Goal: Task Accomplishment & Management: Manage account settings

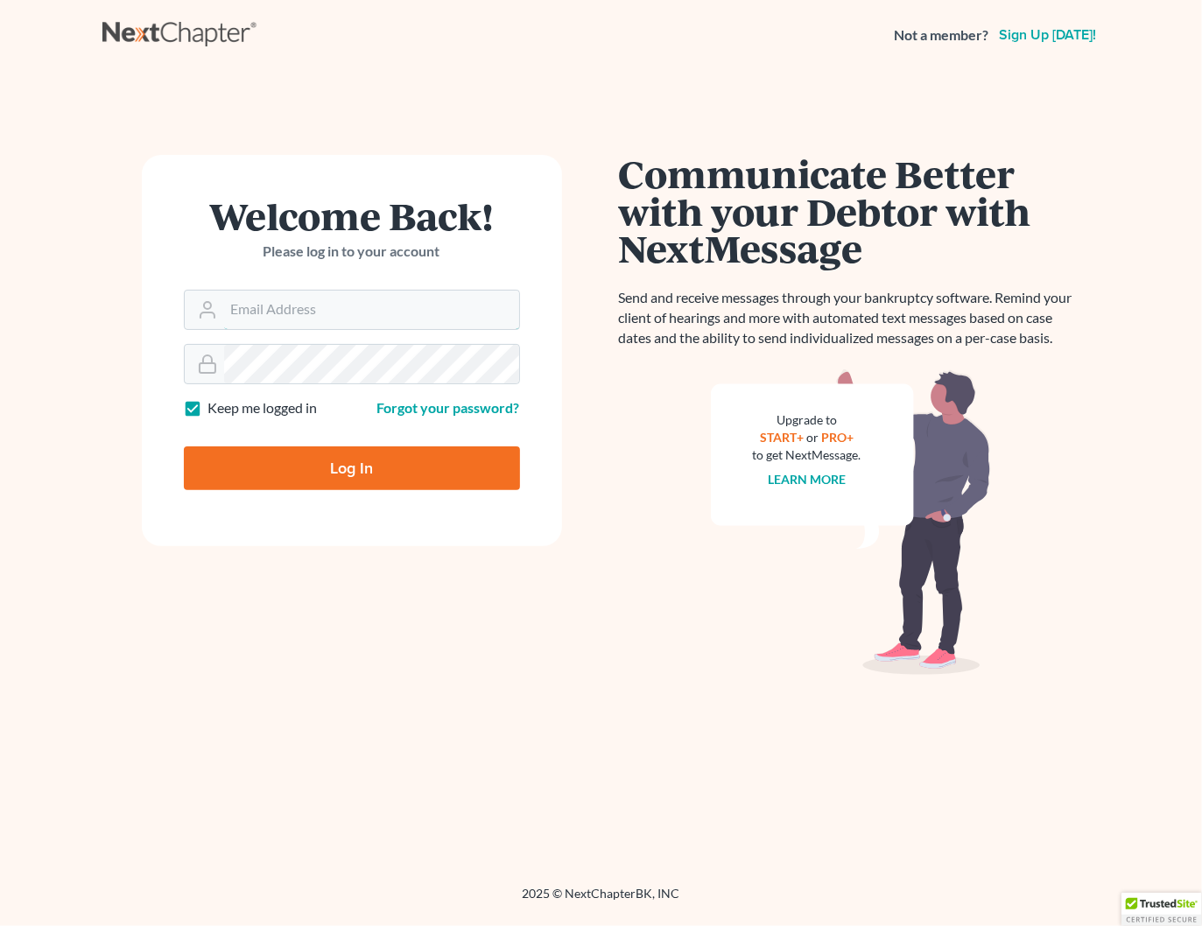
type input "[PERSON_NAME][EMAIL_ADDRESS][DOMAIN_NAME]"
click at [364, 448] on input "Log In" at bounding box center [352, 469] width 336 height 44
type input "Thinking..."
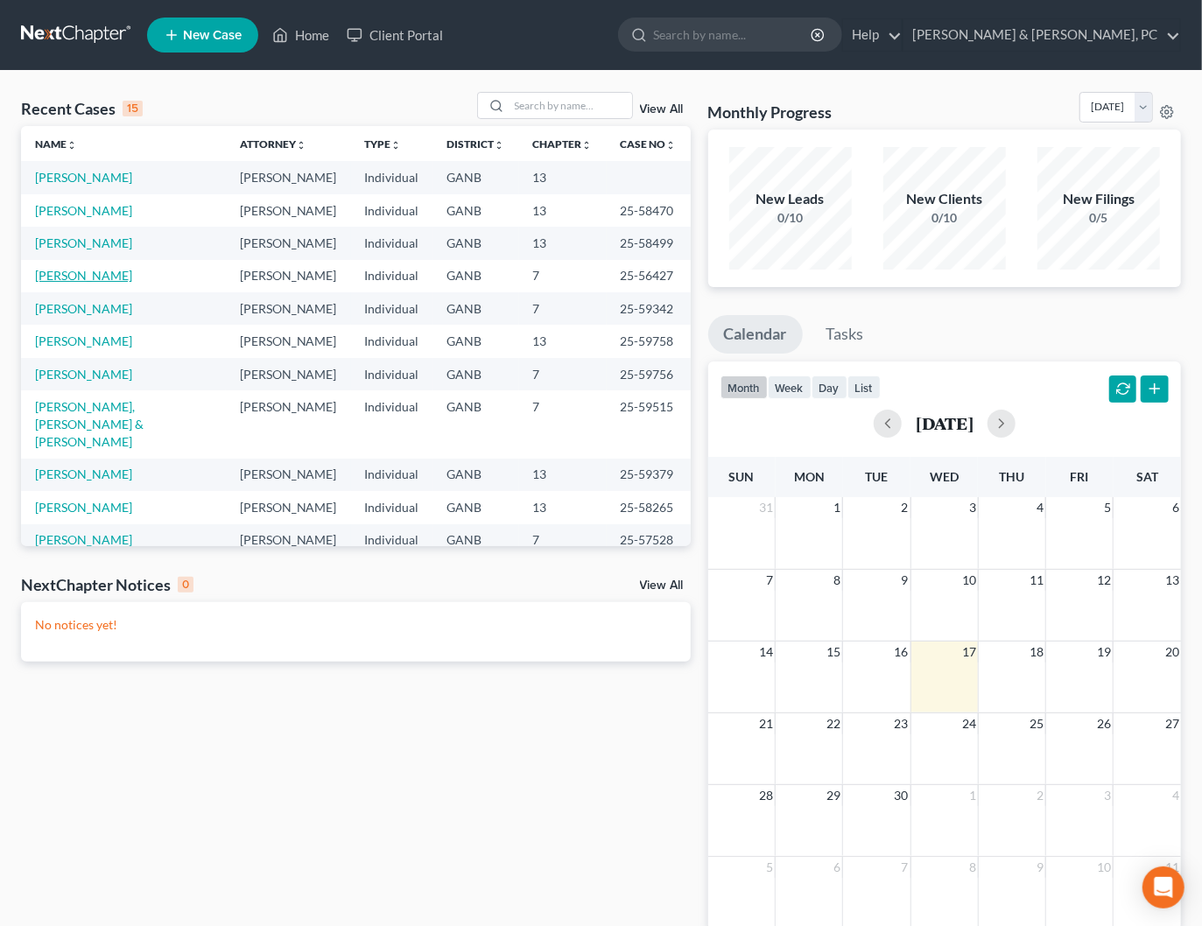
click at [53, 279] on link "Reid, Shauna" at bounding box center [83, 275] width 97 height 15
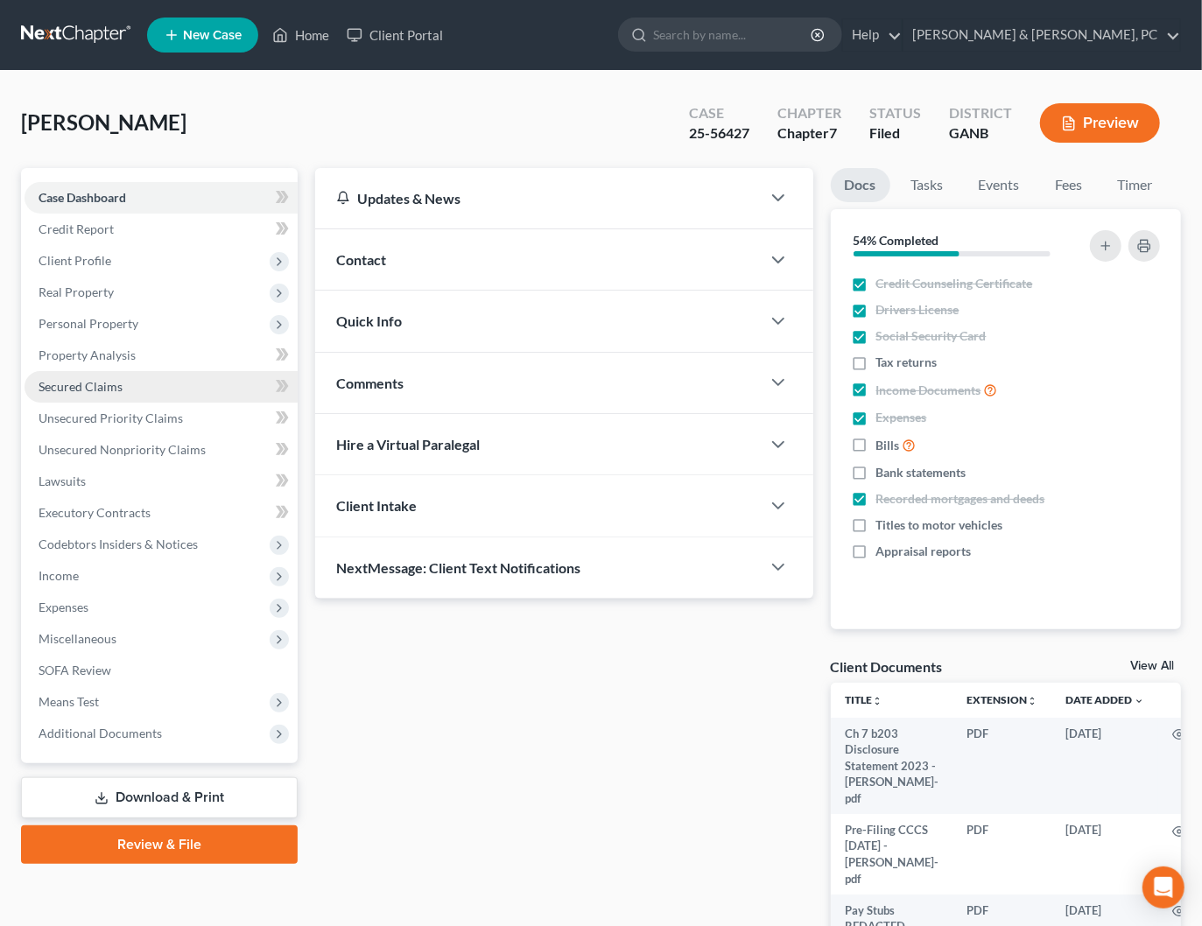
click at [83, 391] on span "Secured Claims" at bounding box center [81, 386] width 84 height 15
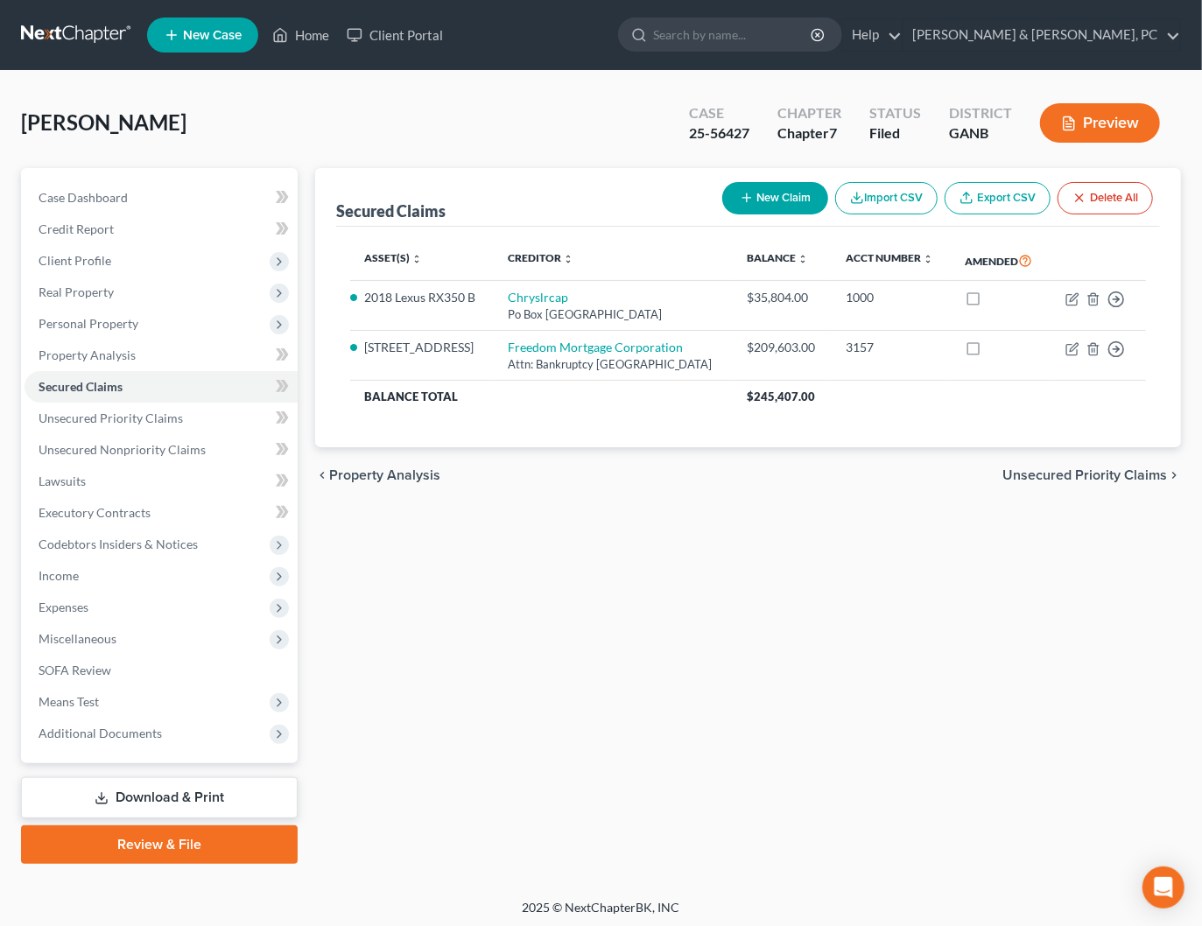
click at [1042, 482] on span "Unsecured Priority Claims" at bounding box center [1085, 475] width 165 height 14
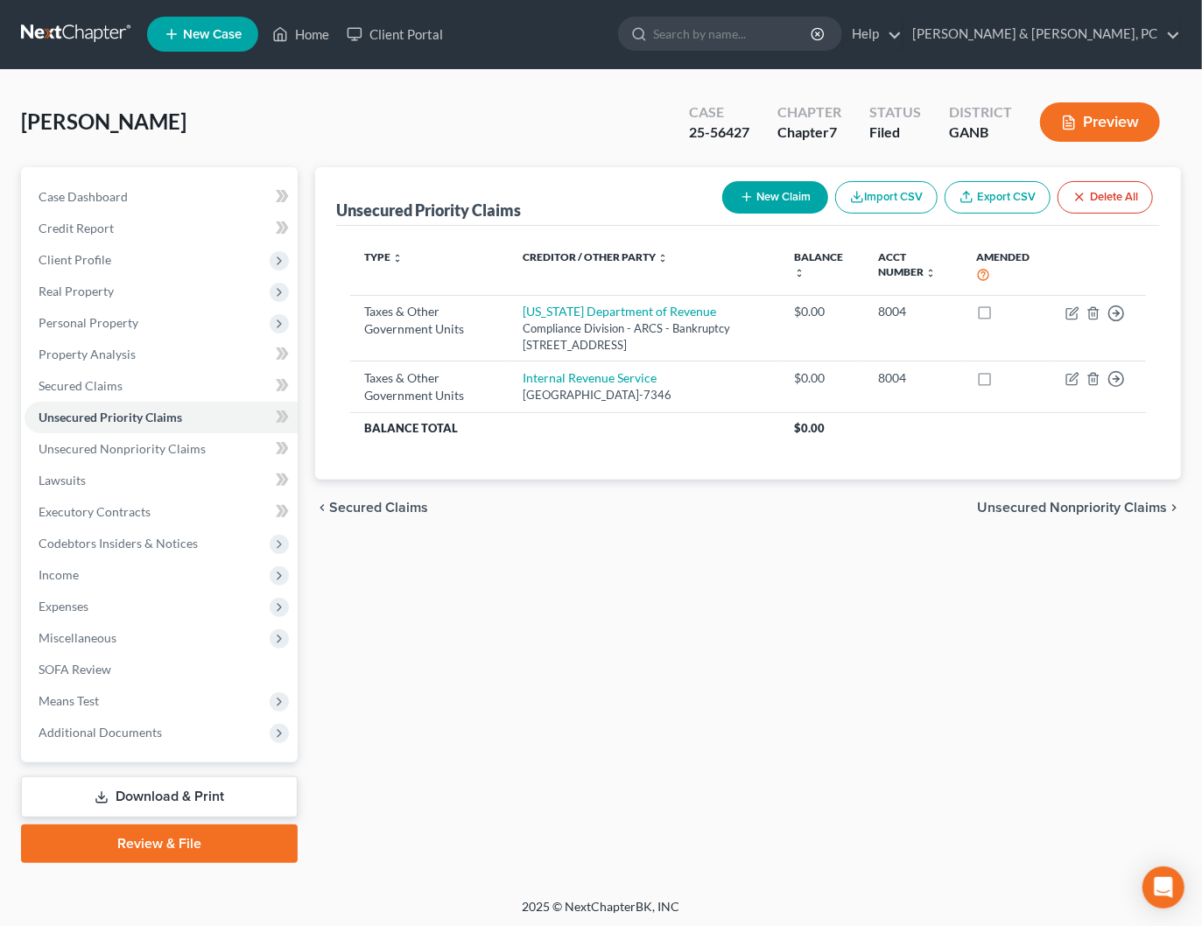
scroll to position [2, 0]
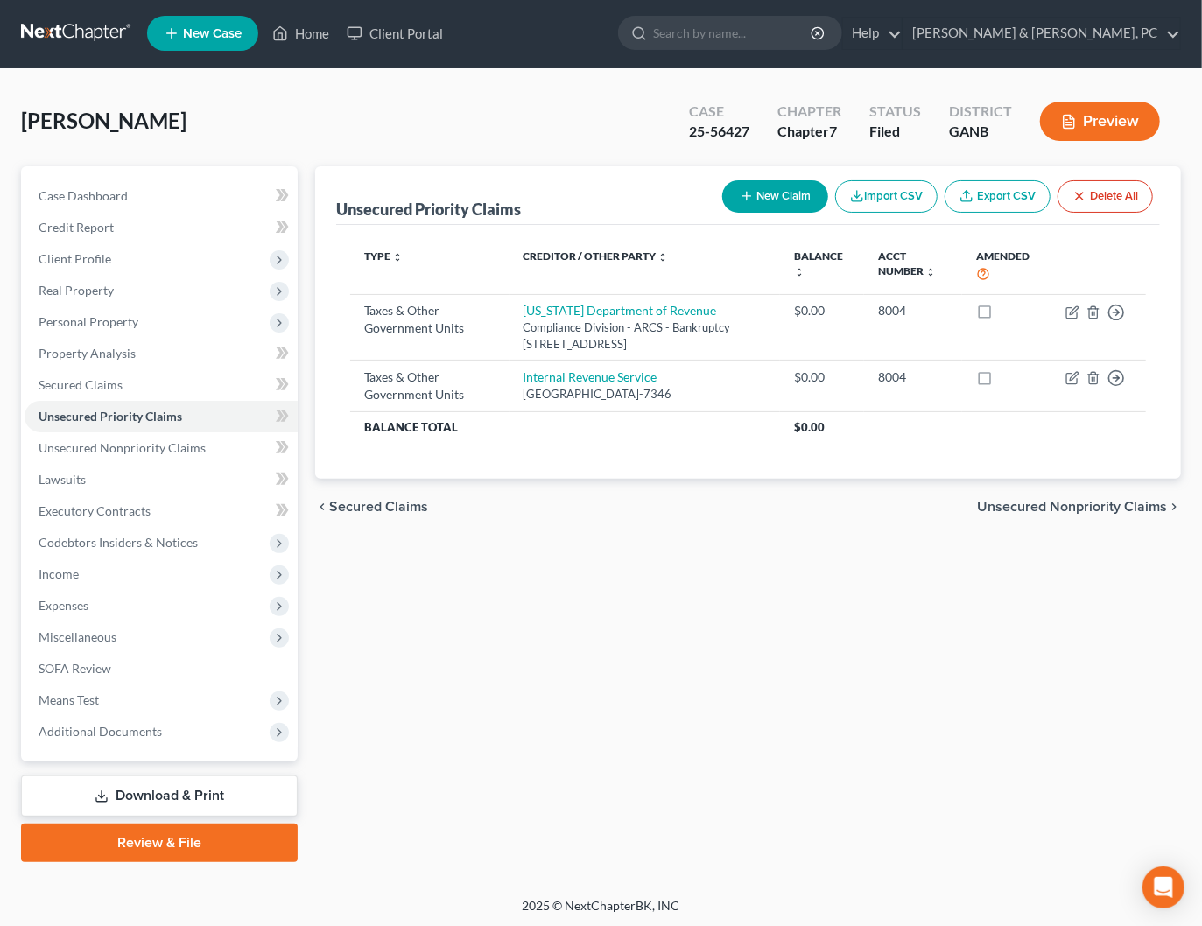
click at [1040, 514] on span "Unsecured Nonpriority Claims" at bounding box center [1072, 507] width 190 height 14
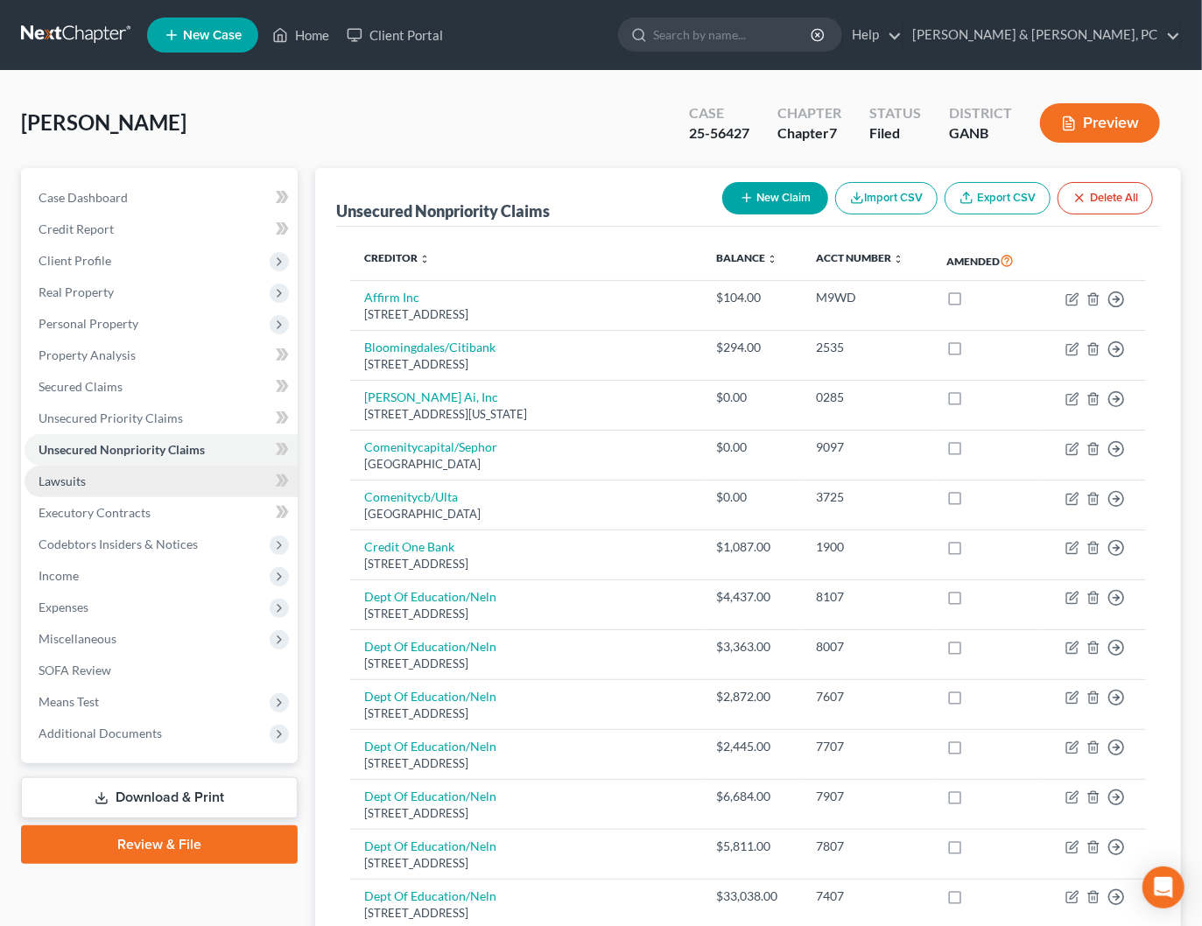
click at [57, 490] on link "Lawsuits" at bounding box center [161, 482] width 273 height 32
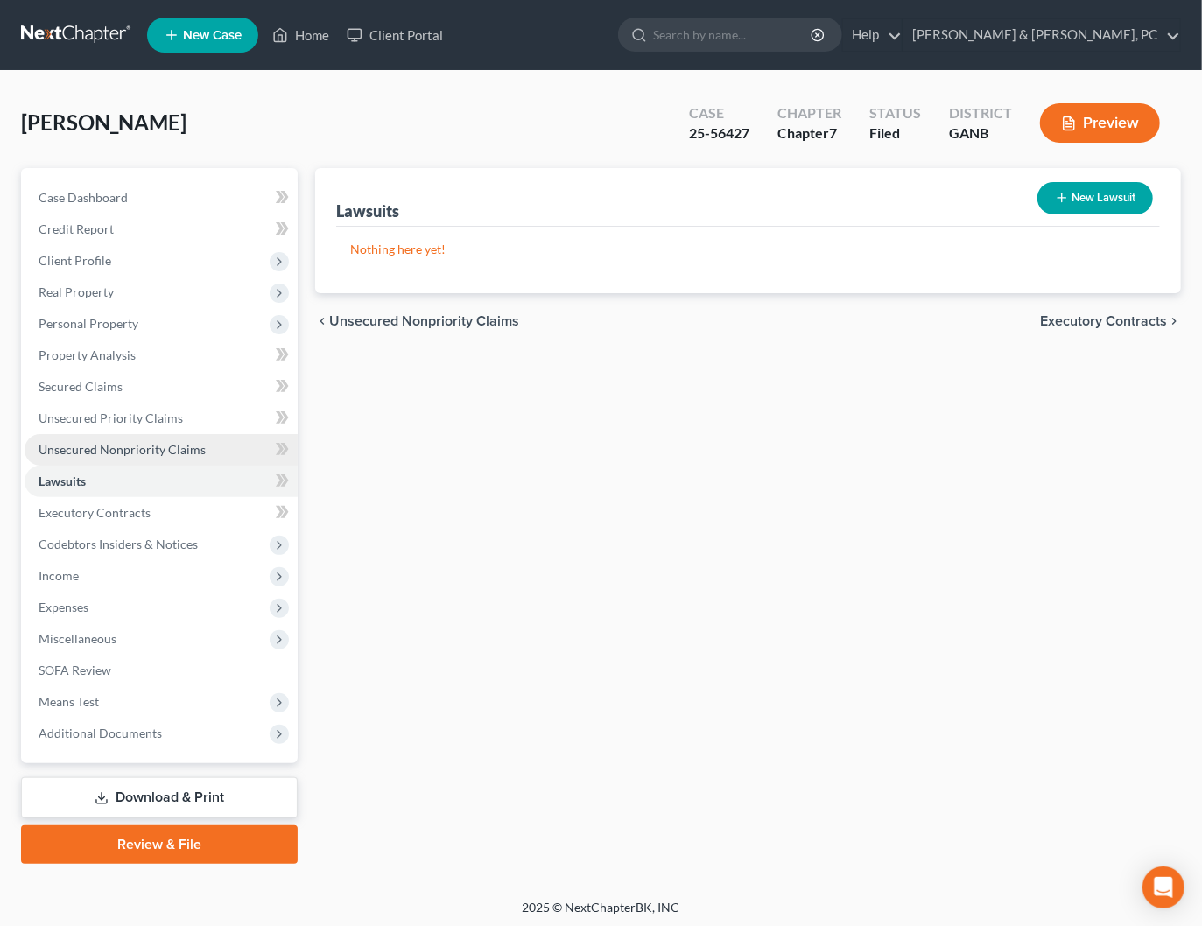
click at [148, 448] on span "Unsecured Nonpriority Claims" at bounding box center [122, 449] width 167 height 15
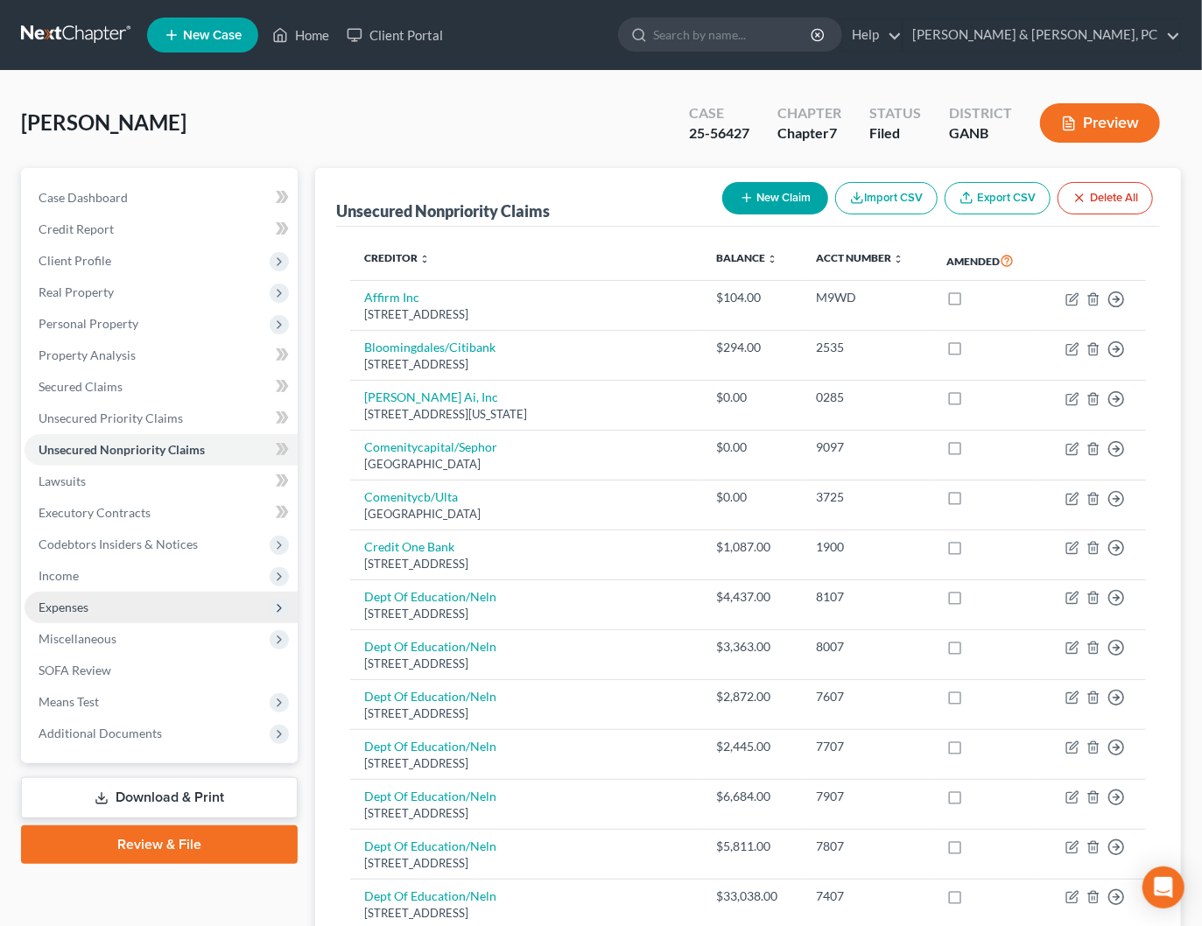
click at [81, 602] on span "Expenses" at bounding box center [64, 607] width 50 height 15
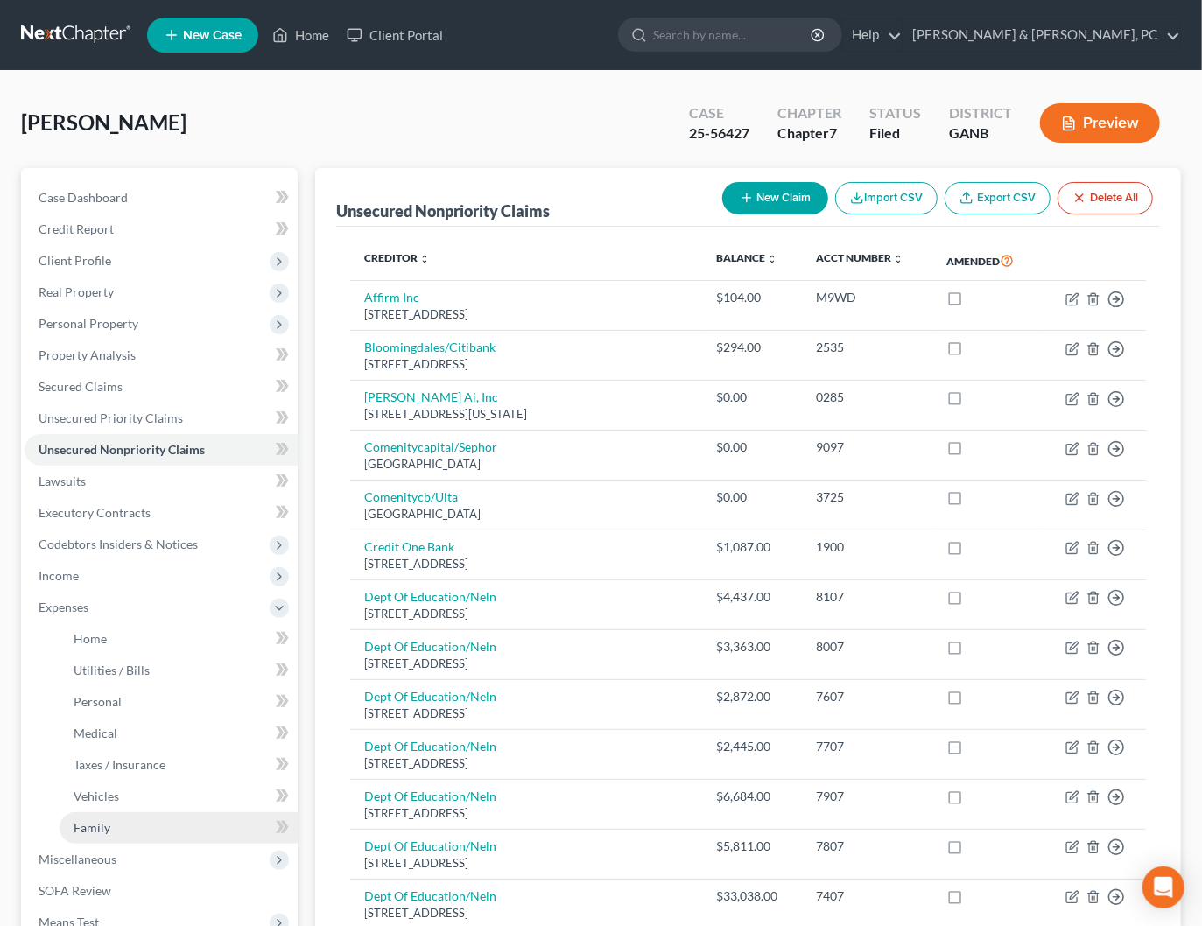
click at [107, 835] on link "Family" at bounding box center [179, 829] width 238 height 32
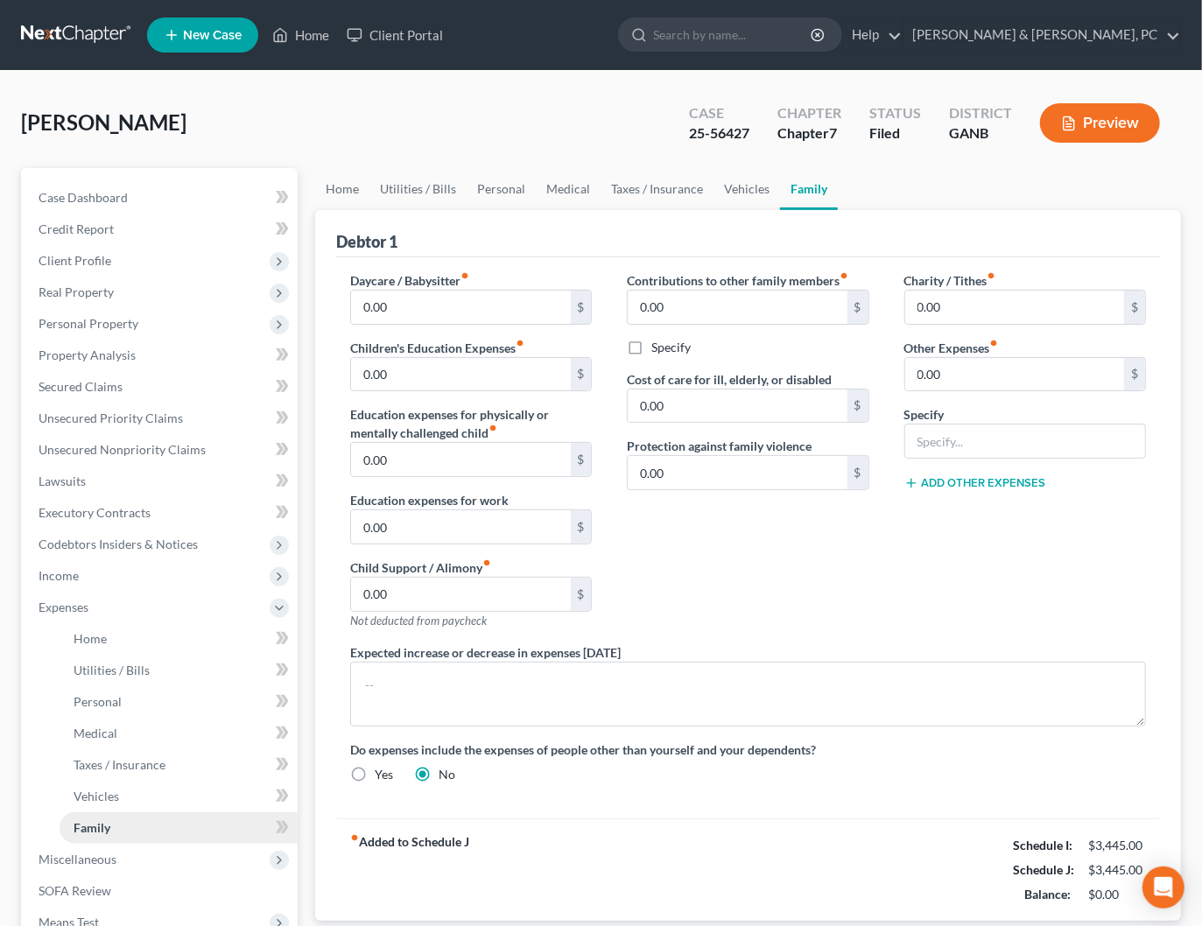
click at [117, 829] on link "Family" at bounding box center [179, 829] width 238 height 32
click at [361, 185] on link "Home" at bounding box center [342, 189] width 54 height 42
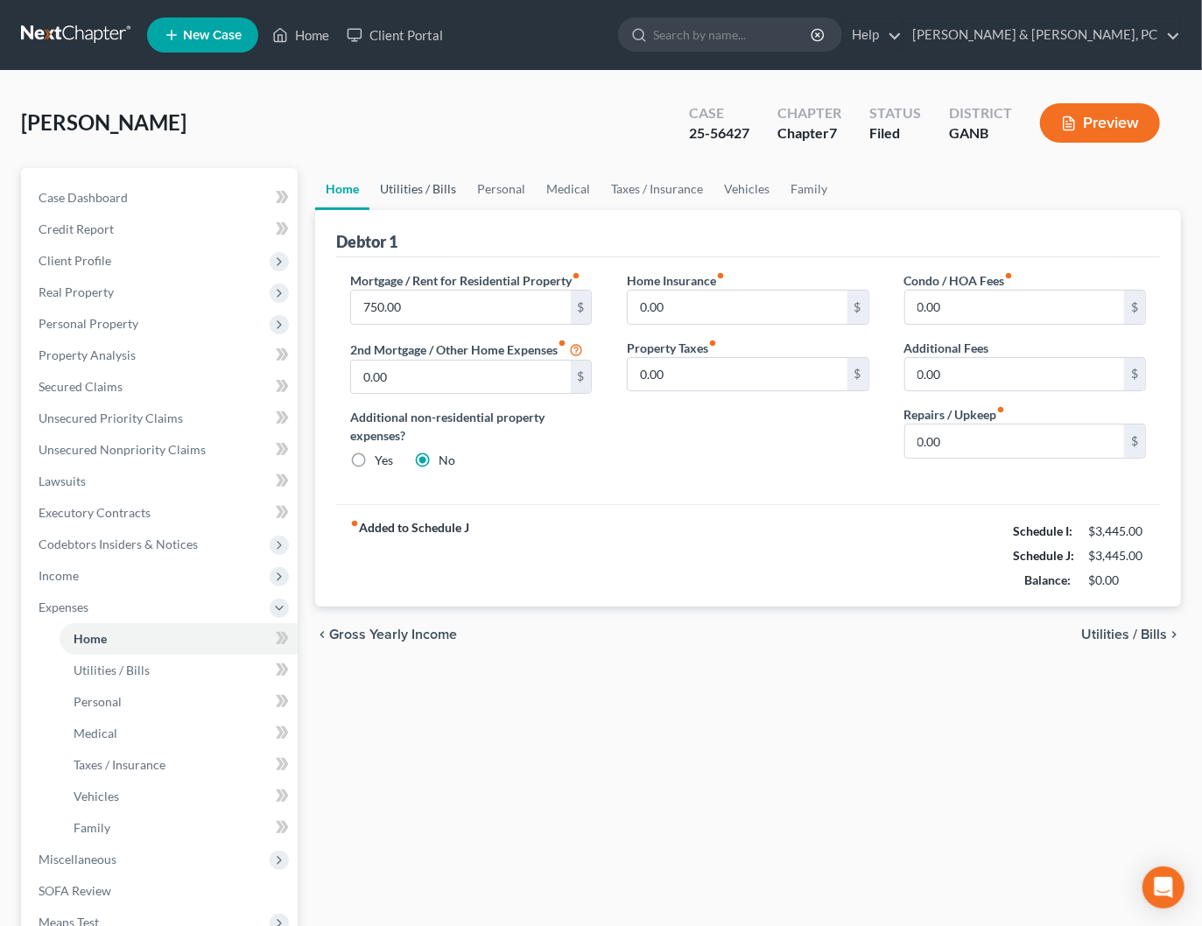
click at [412, 180] on link "Utilities / Bills" at bounding box center [418, 189] width 97 height 42
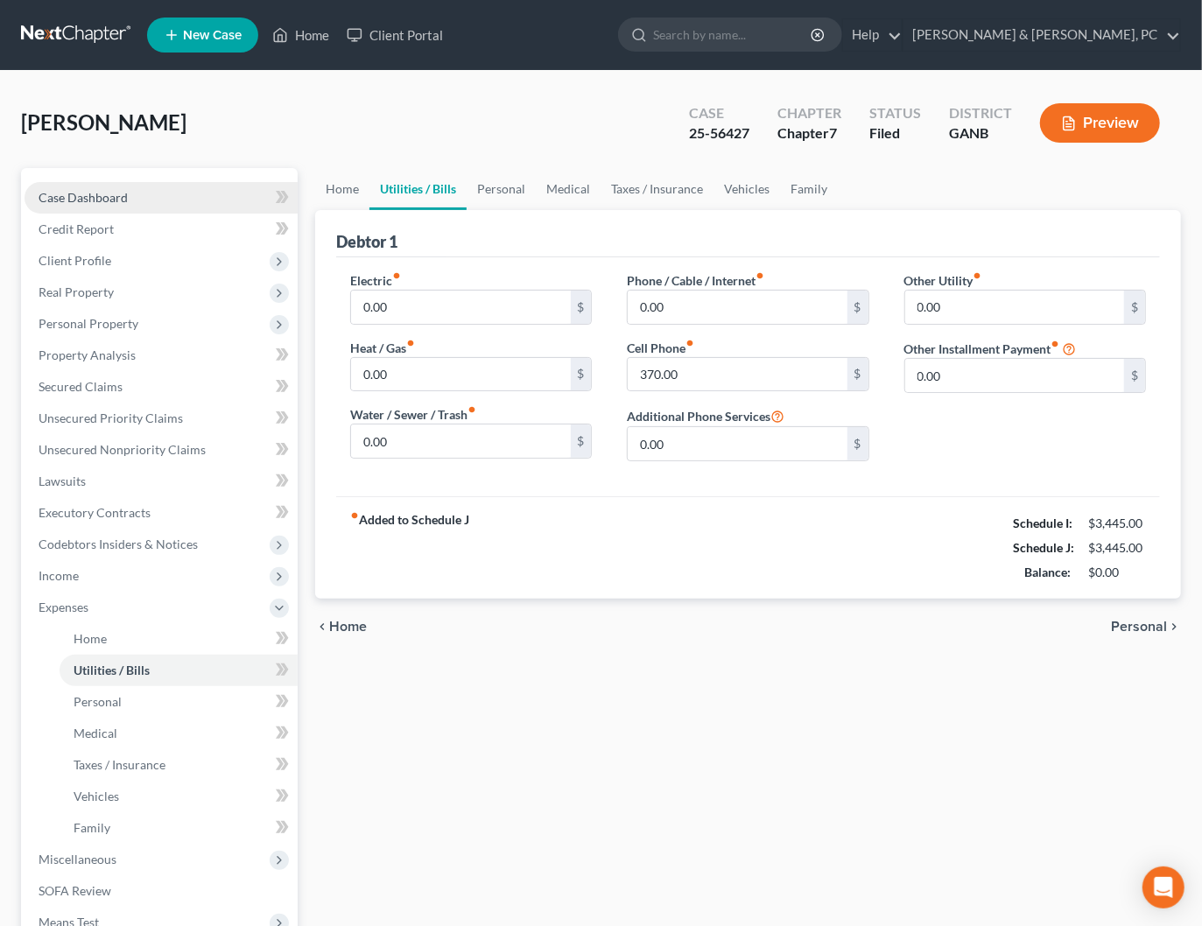
click at [86, 198] on span "Case Dashboard" at bounding box center [83, 197] width 89 height 15
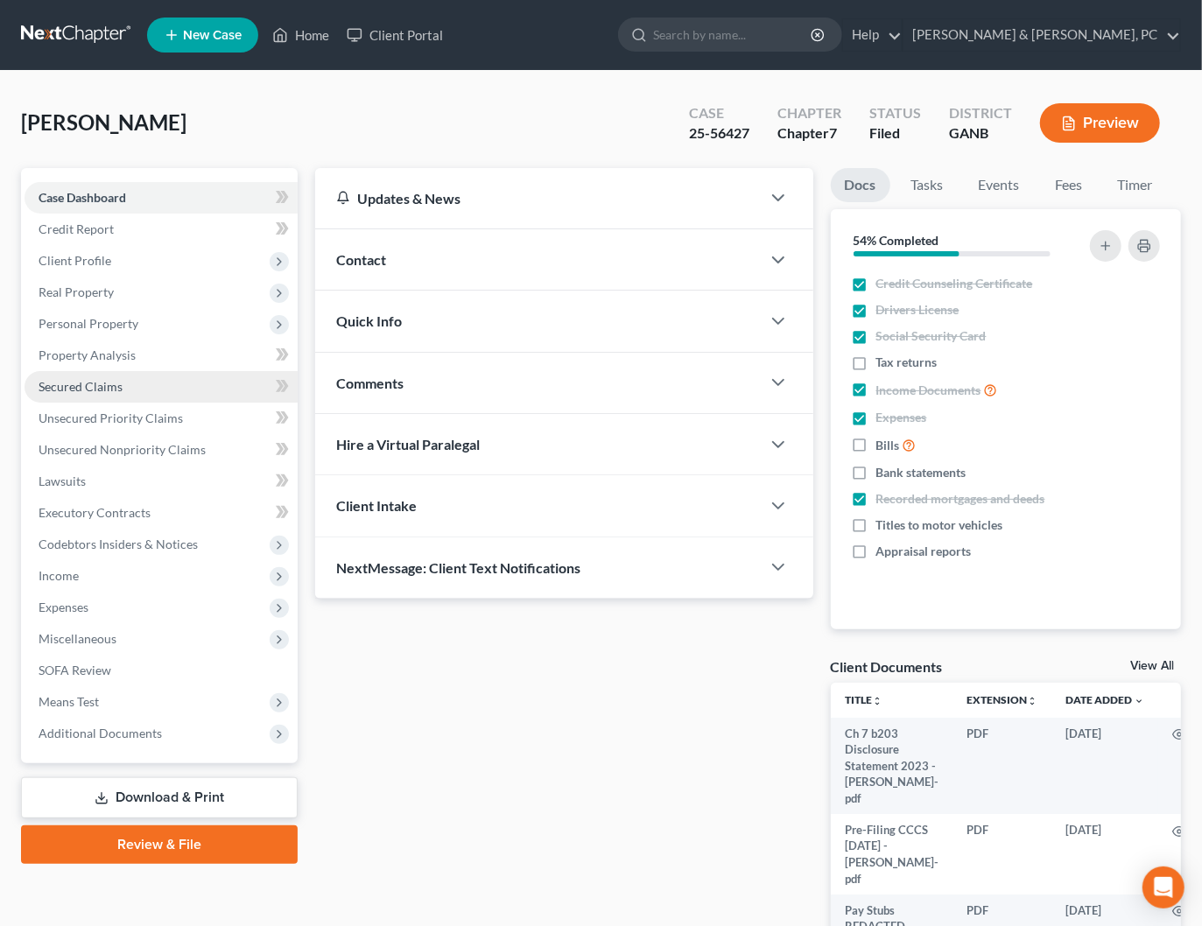
click at [84, 398] on link "Secured Claims" at bounding box center [161, 387] width 273 height 32
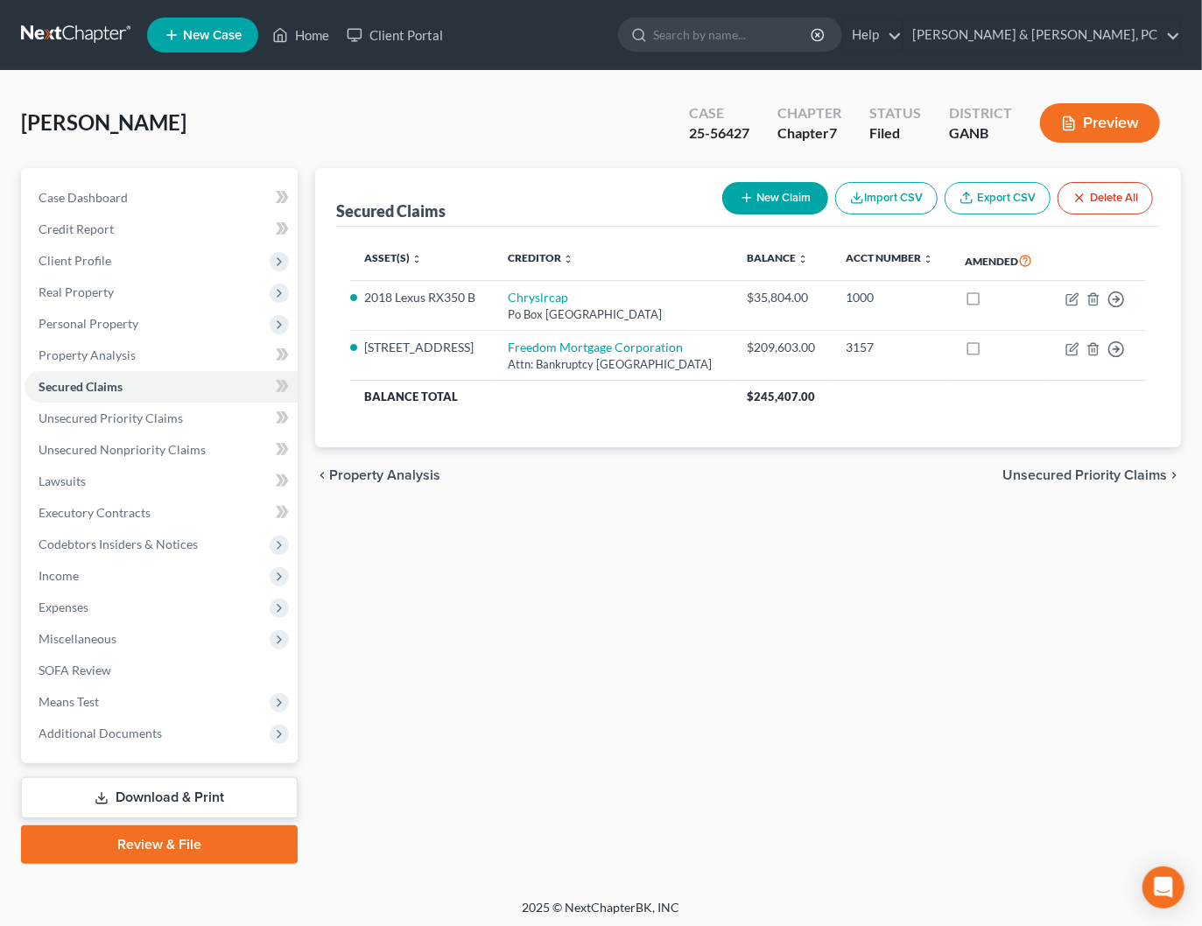
click at [1074, 482] on span "Unsecured Priority Claims" at bounding box center [1085, 475] width 165 height 14
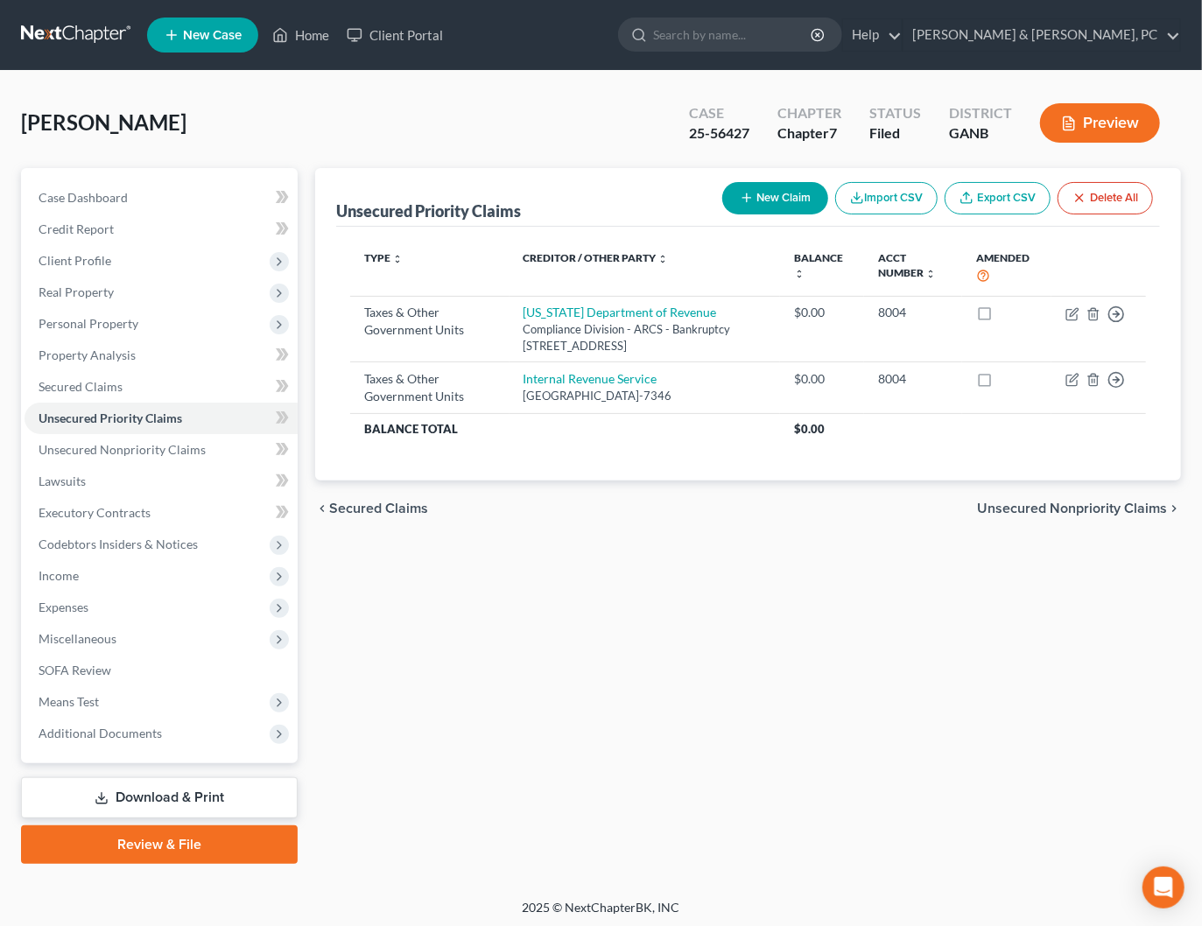
click at [1038, 516] on span "Unsecured Nonpriority Claims" at bounding box center [1072, 509] width 190 height 14
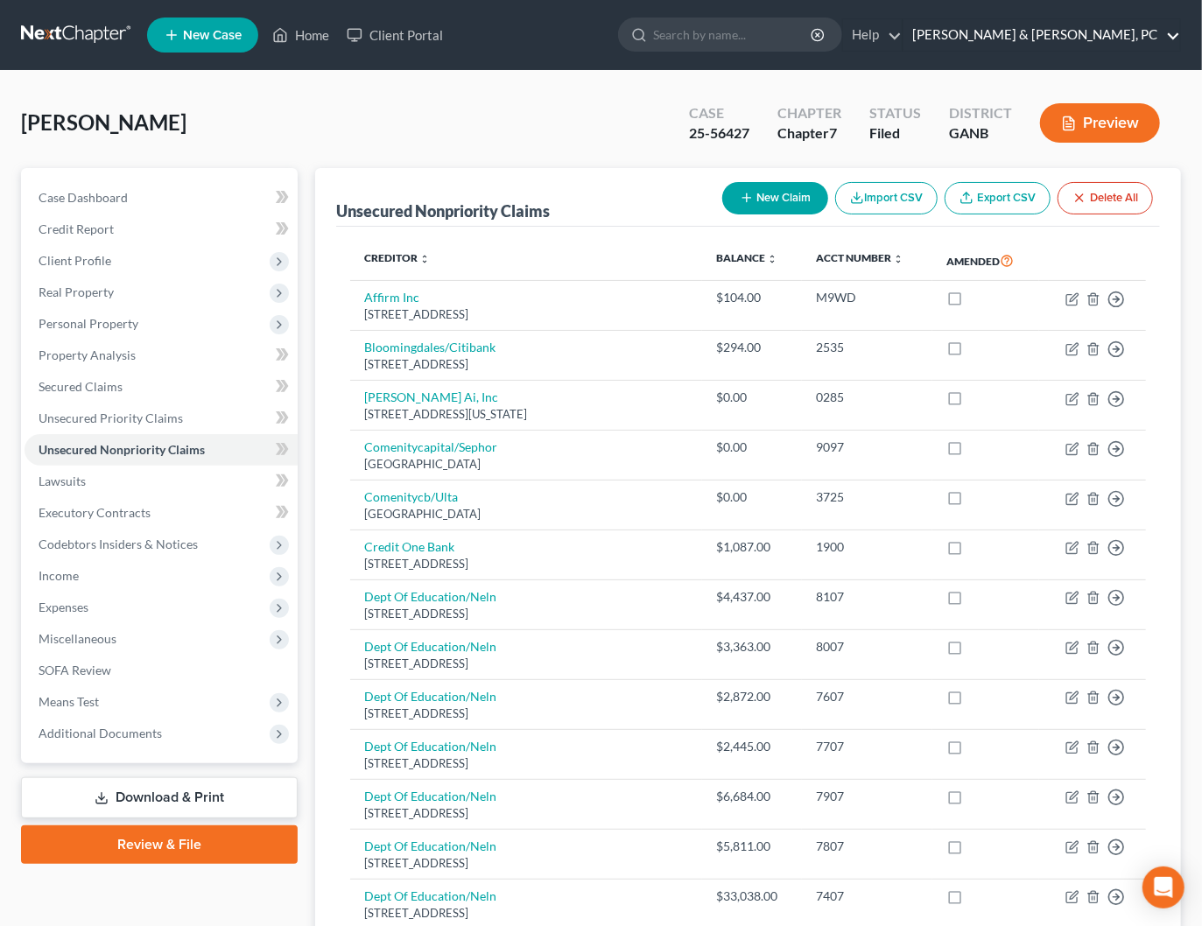
click at [1143, 29] on link "Blevins & Hong, PC" at bounding box center [1042, 35] width 277 height 32
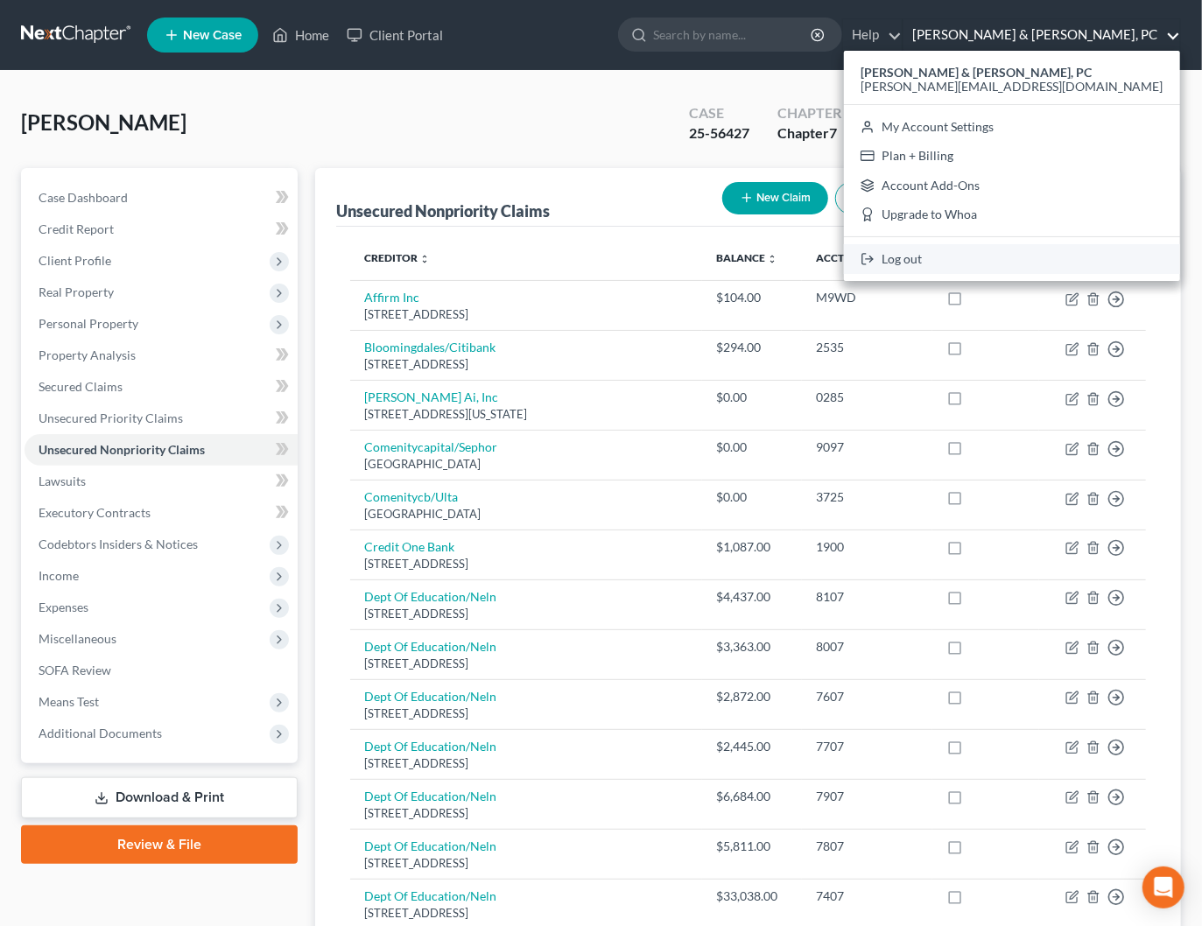
drag, startPoint x: 1043, startPoint y: 273, endPoint x: 1053, endPoint y: 233, distance: 41.6
click at [1043, 273] on link "Log out" at bounding box center [1012, 259] width 336 height 30
